Goal: Information Seeking & Learning: Learn about a topic

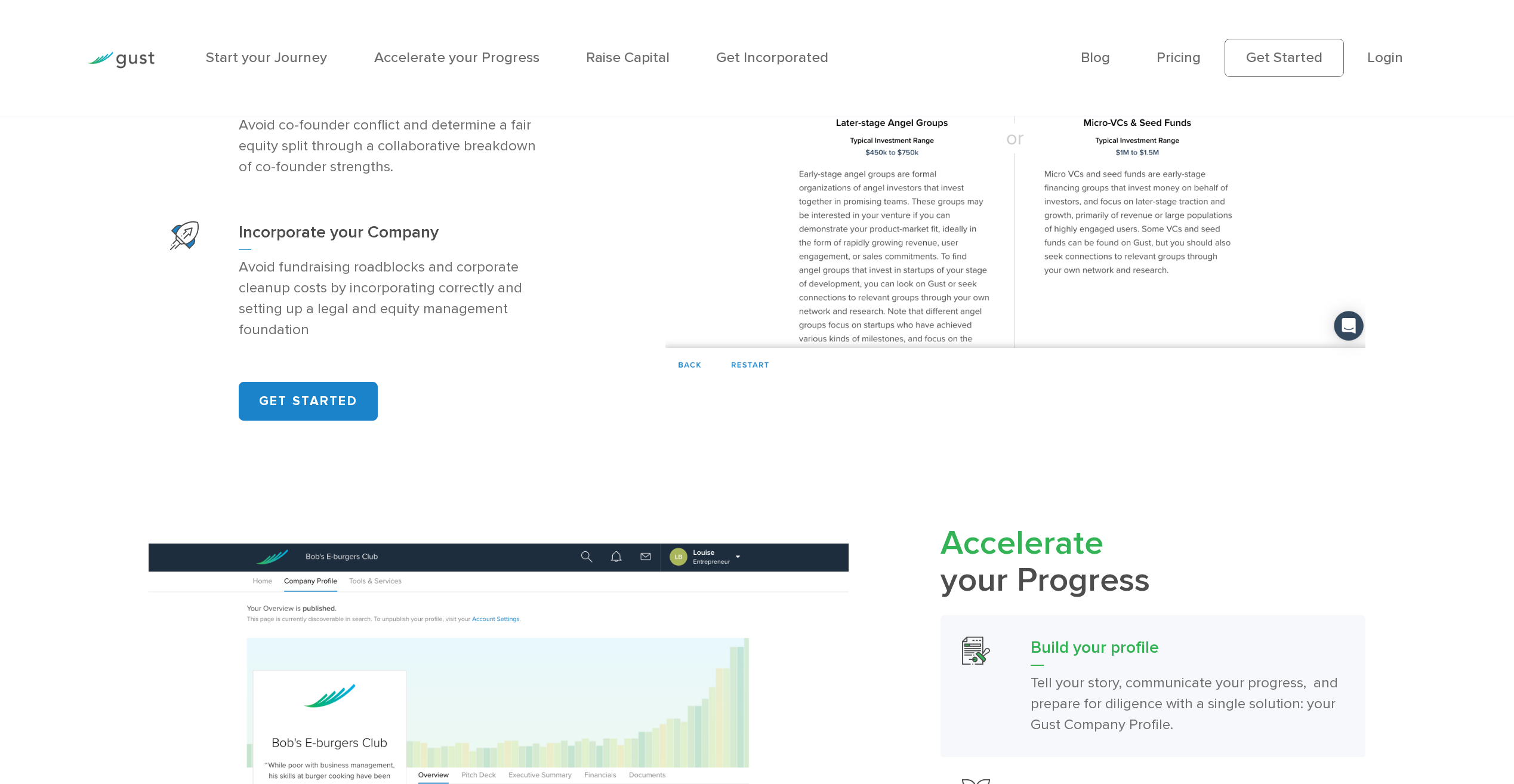
scroll to position [1193, 0]
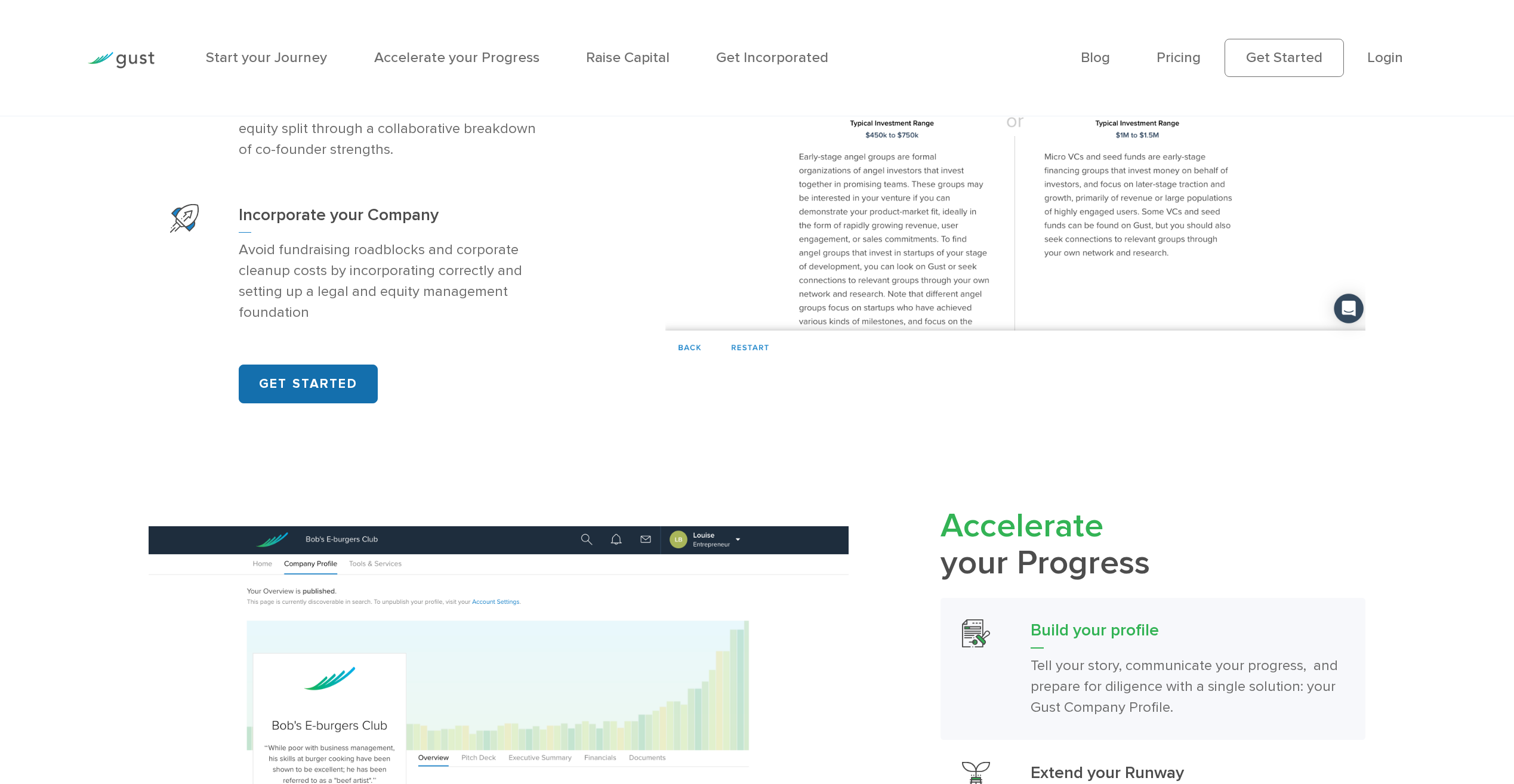
click at [280, 392] on link "GET STARTED" at bounding box center [308, 384] width 139 height 39
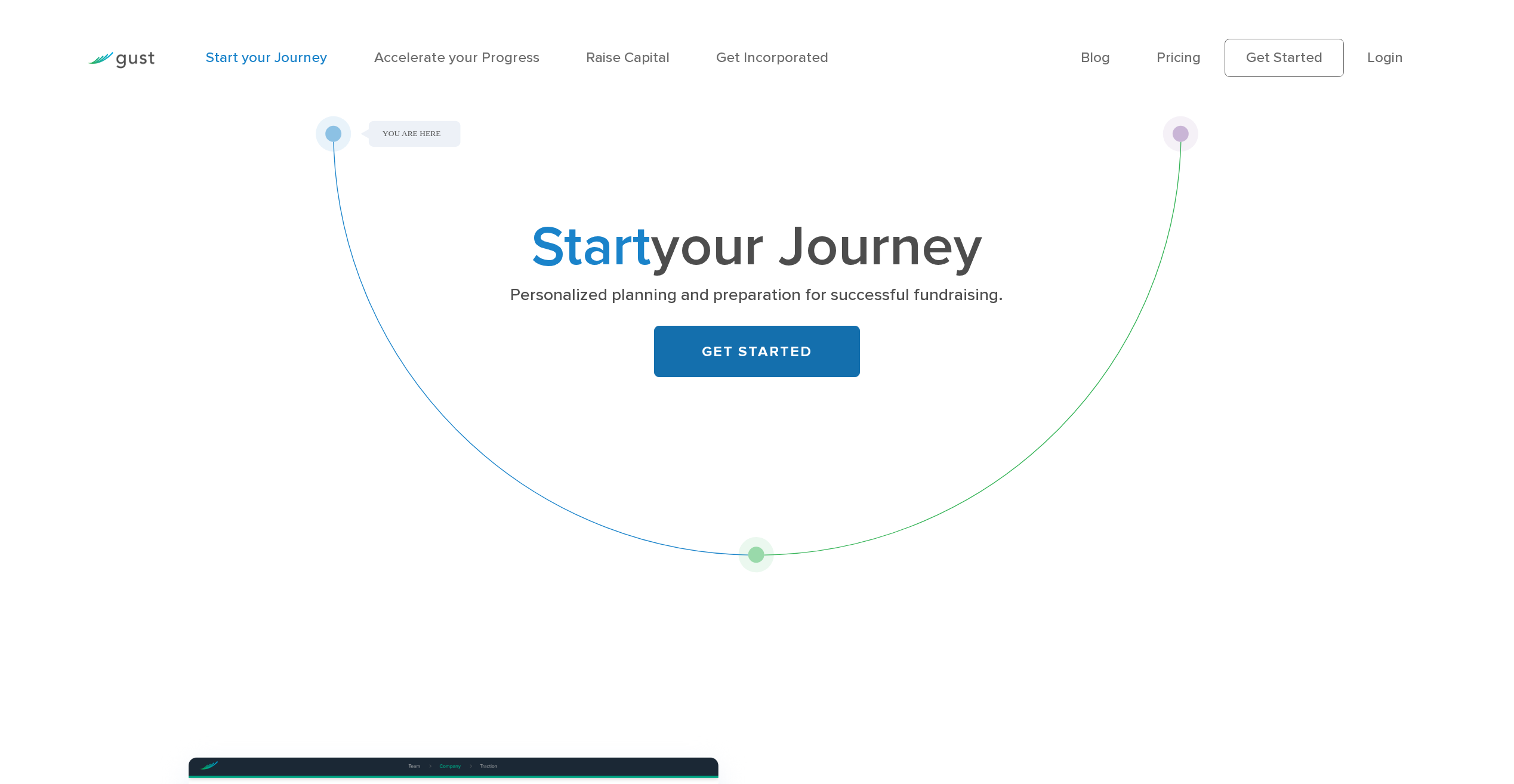
click at [784, 347] on link "GET STARTED" at bounding box center [756, 352] width 206 height 52
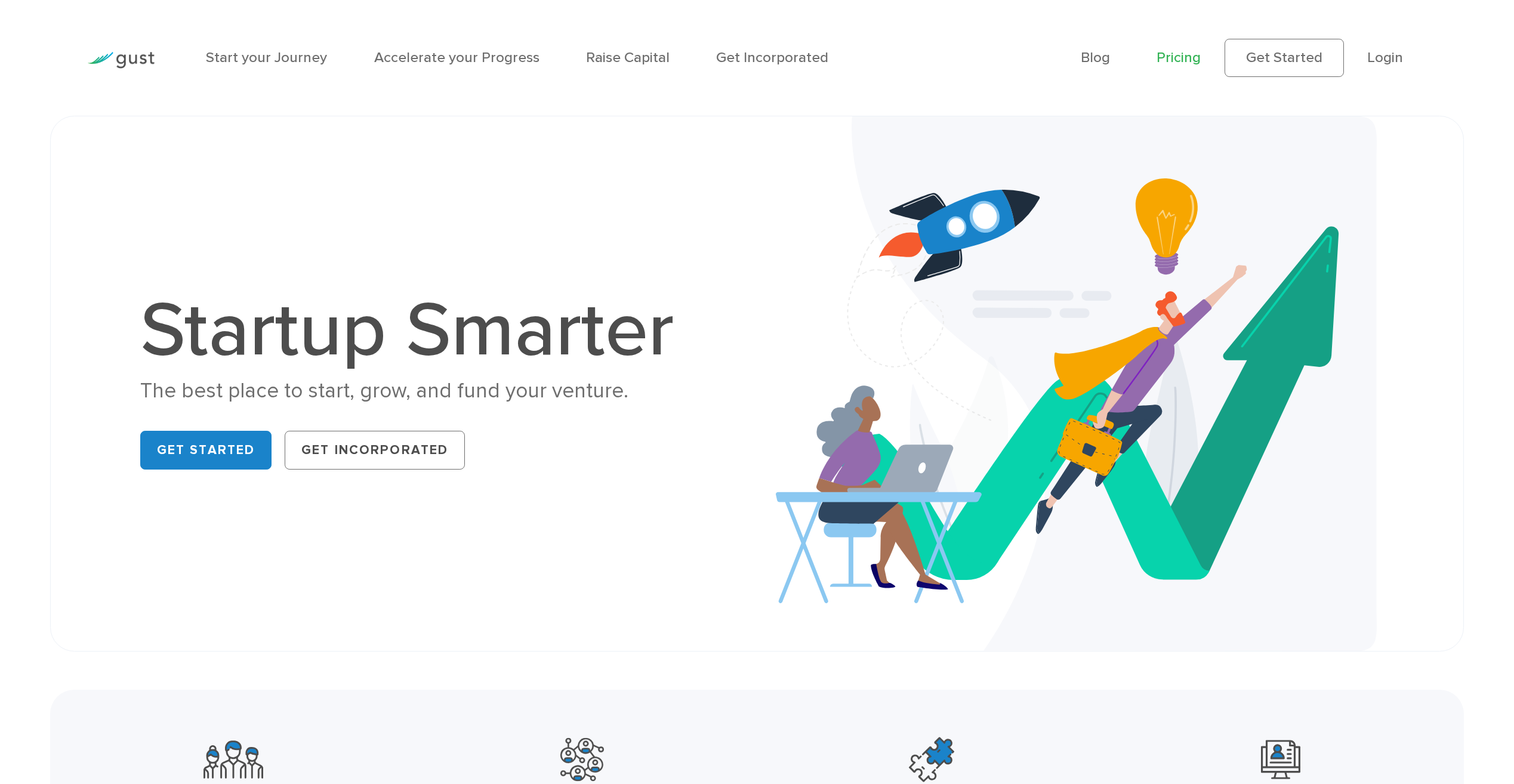
click at [1194, 55] on link "Pricing" at bounding box center [1179, 57] width 44 height 17
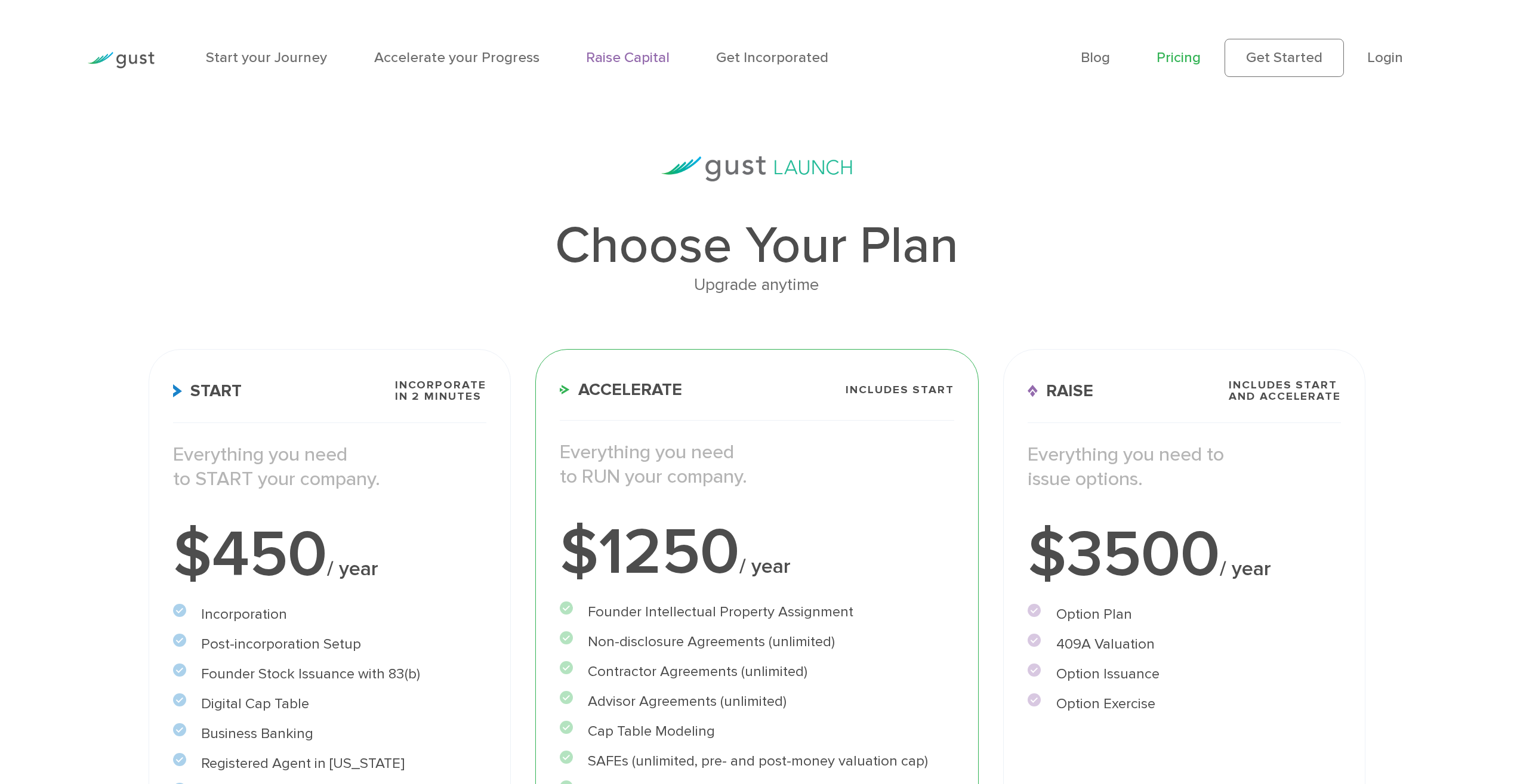
click at [608, 54] on link "Raise Capital" at bounding box center [628, 57] width 84 height 17
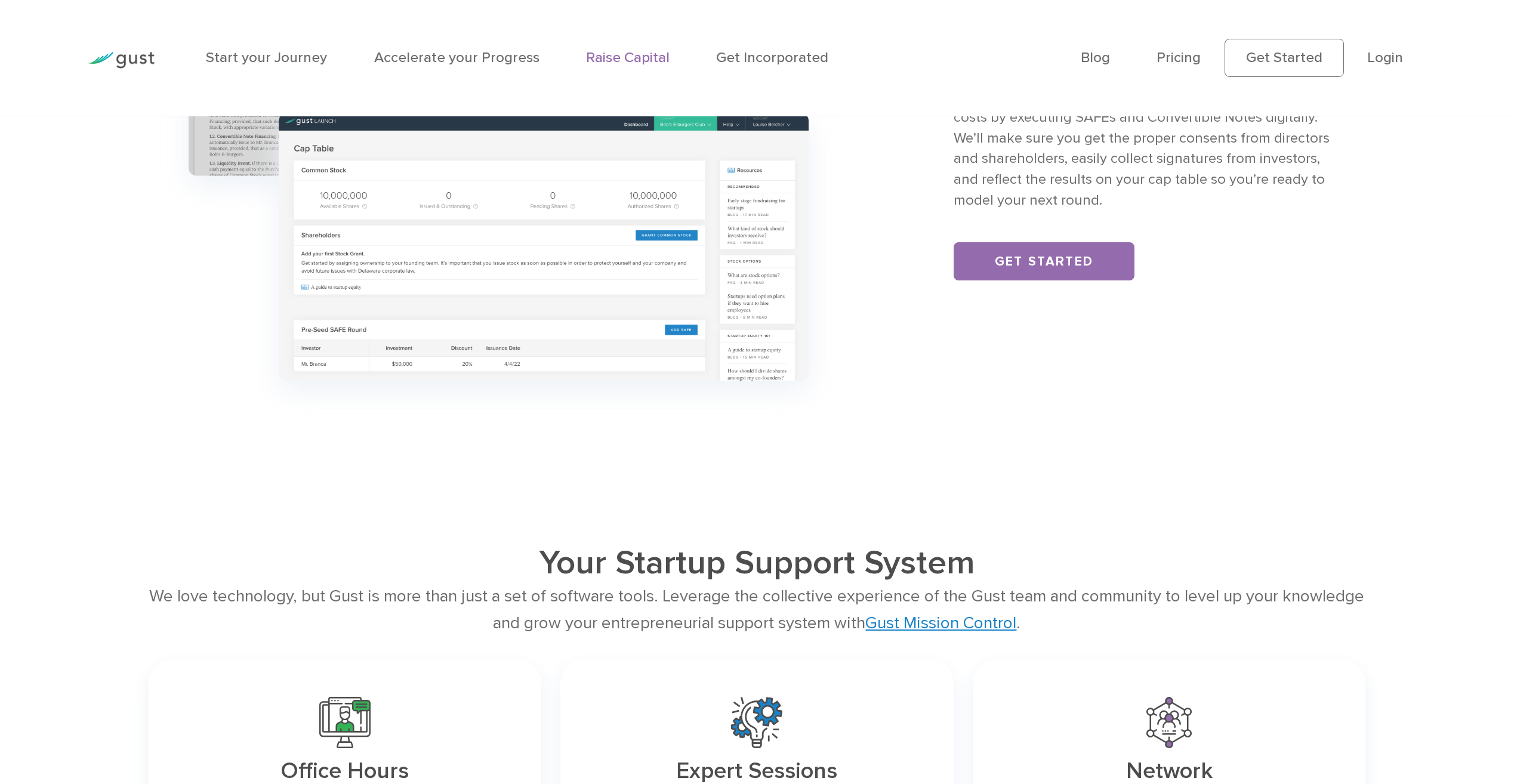
scroll to position [2386, 0]
